Goal: Complete application form

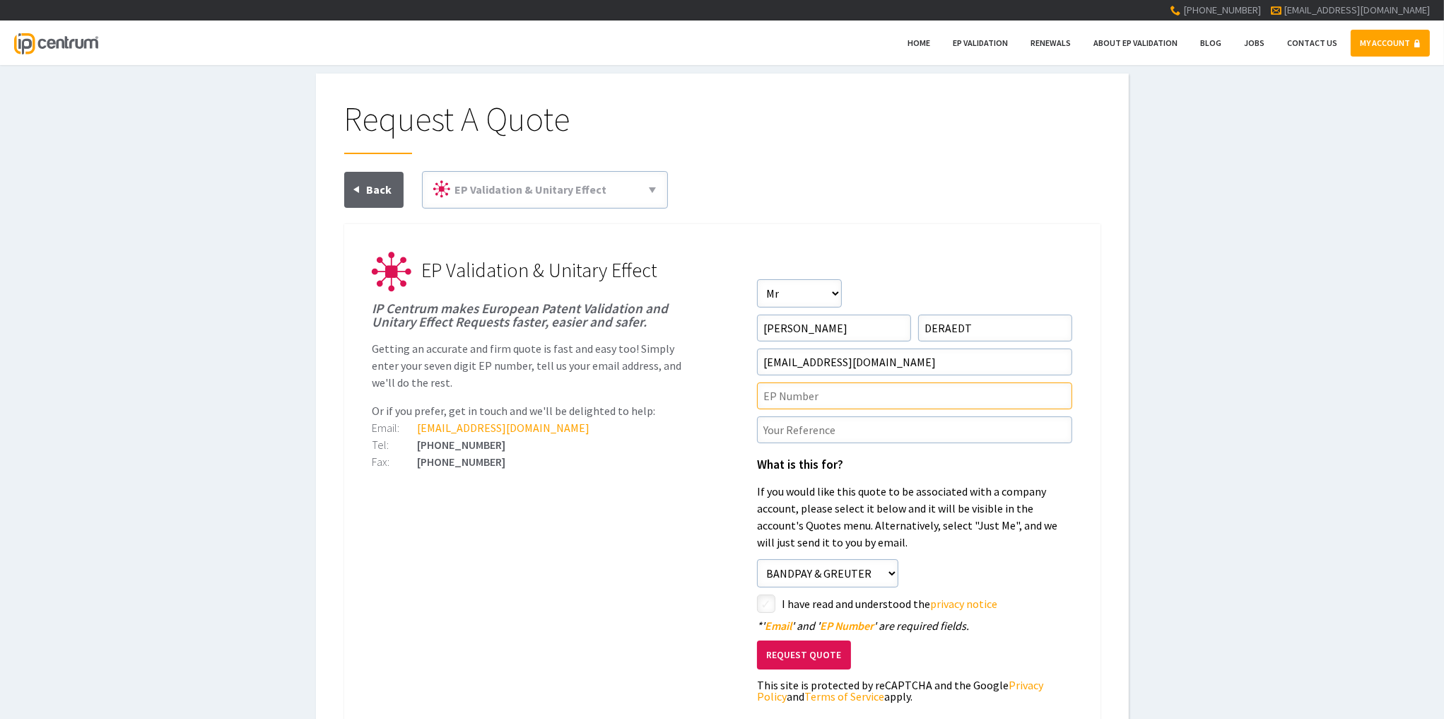
click at [766, 398] on input"] "text" at bounding box center [914, 395] width 315 height 27
paste input"] "EP20887112.9"
drag, startPoint x: 777, startPoint y: 396, endPoint x: 761, endPoint y: 397, distance: 16.3
click at [761, 397] on input"] "EP20887112.9" at bounding box center [914, 395] width 315 height 27
type input"] "20887112.9"
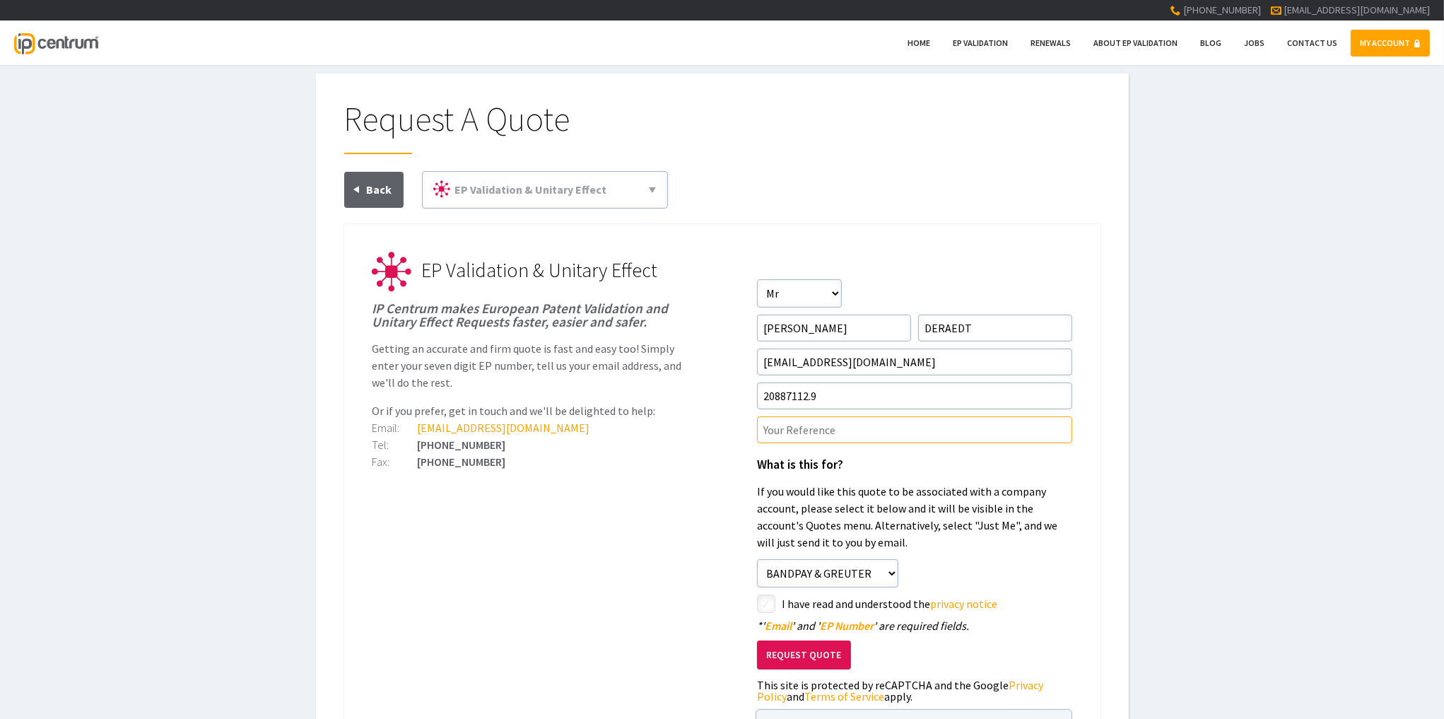
click at [793, 423] on input"] "text" at bounding box center [914, 429] width 315 height 27
paste input"] "AHM.03327.EP1"
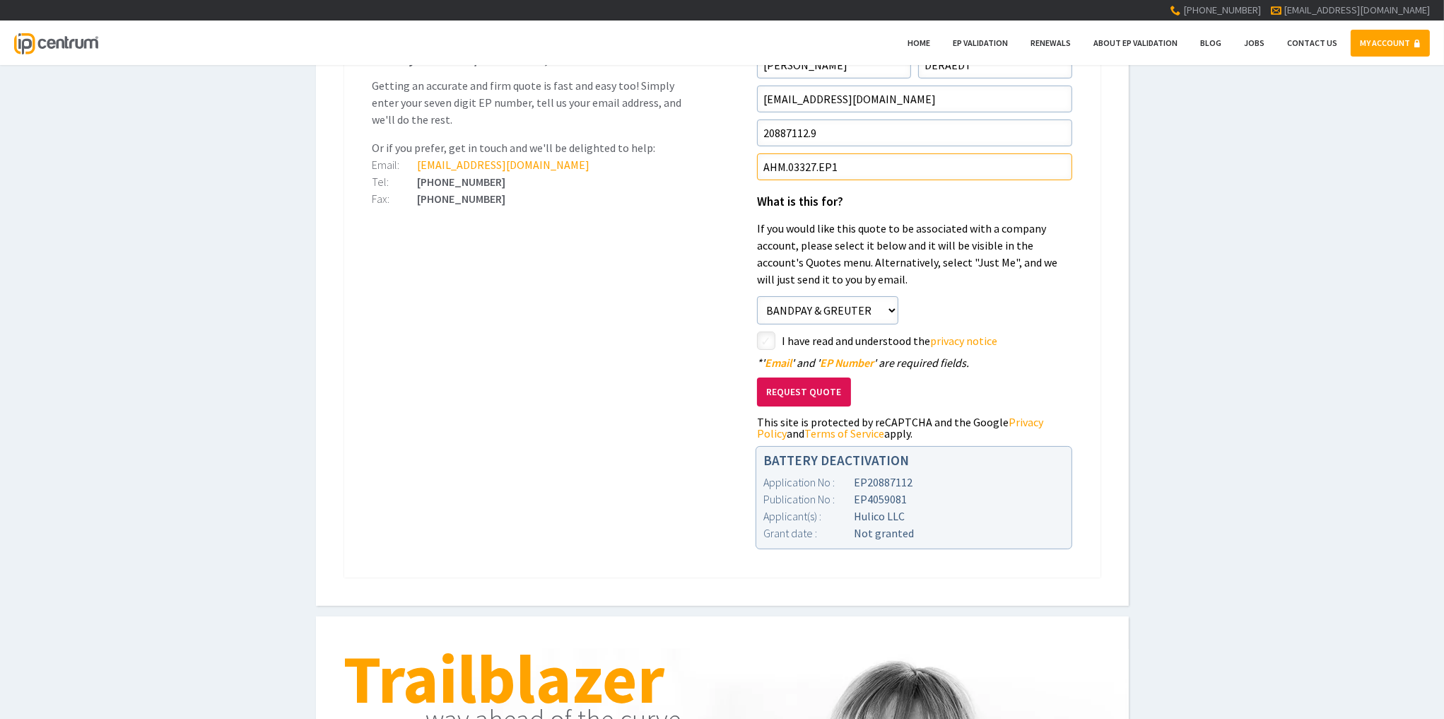
scroll to position [283, 0]
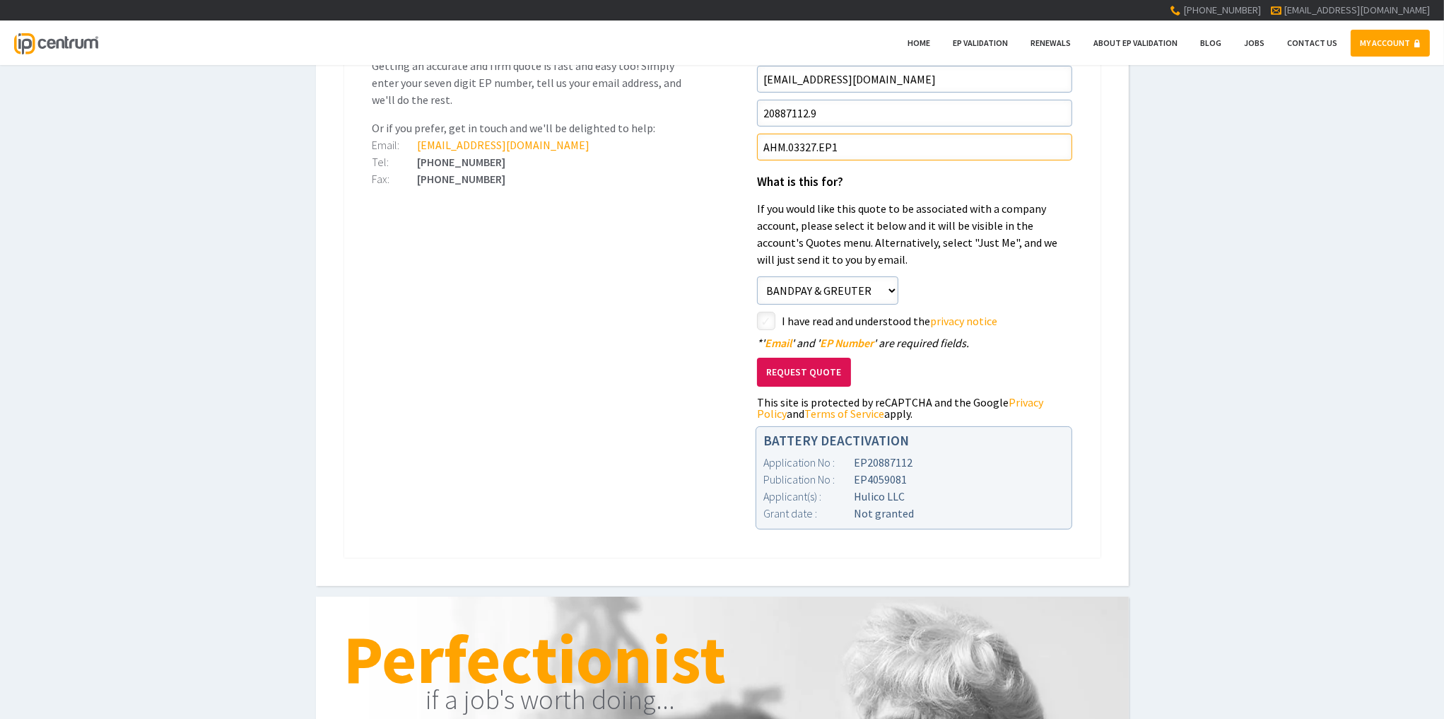
type input"] "AHM.03327.EP1"
click at [763, 317] on input"] "checkbox" at bounding box center [768, 322] width 17 height 17
checkbox input"] "true"
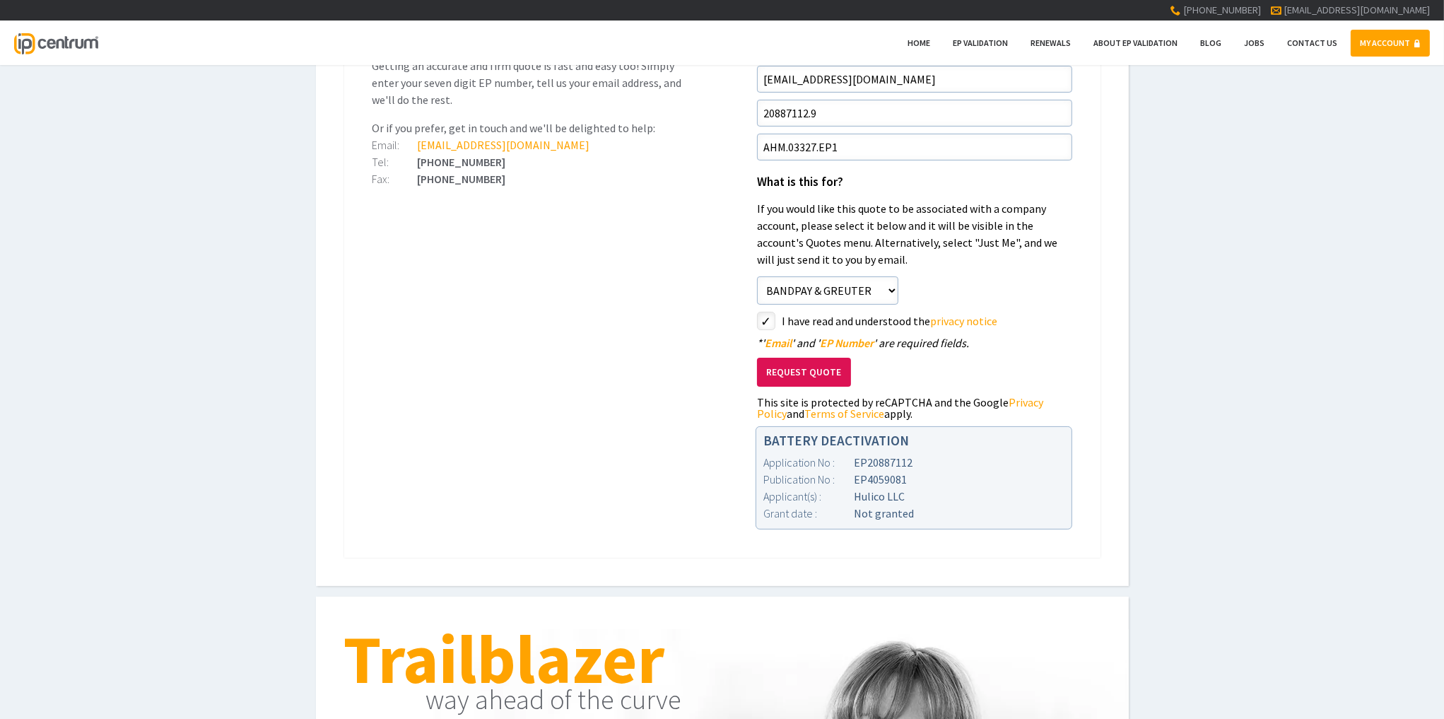
click at [798, 371] on button "Request Quote" at bounding box center [804, 372] width 94 height 29
